Goal: Task Accomplishment & Management: Manage account settings

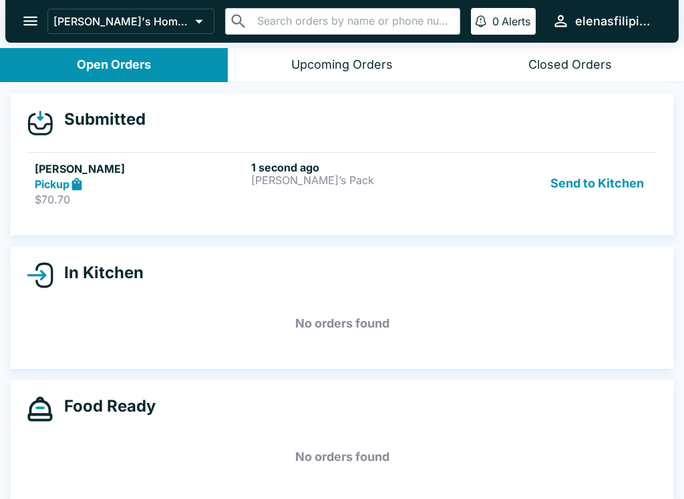
click at [277, 183] on p "[PERSON_NAME]’s Pack" at bounding box center [356, 180] width 211 height 12
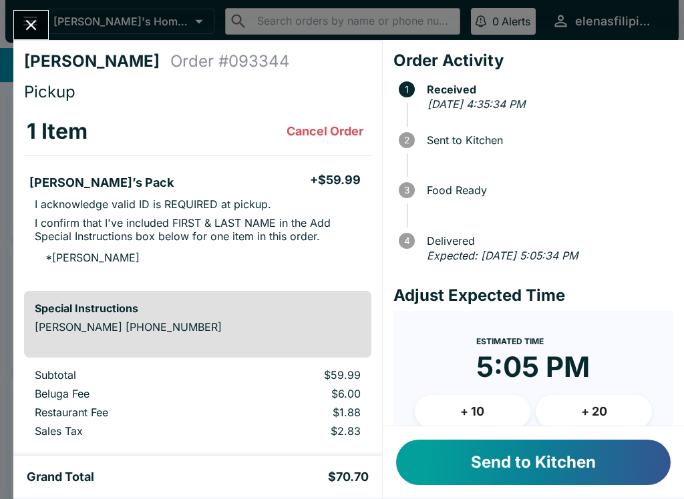
click at [536, 463] on button "Send to Kitchen" at bounding box center [533, 462] width 274 height 45
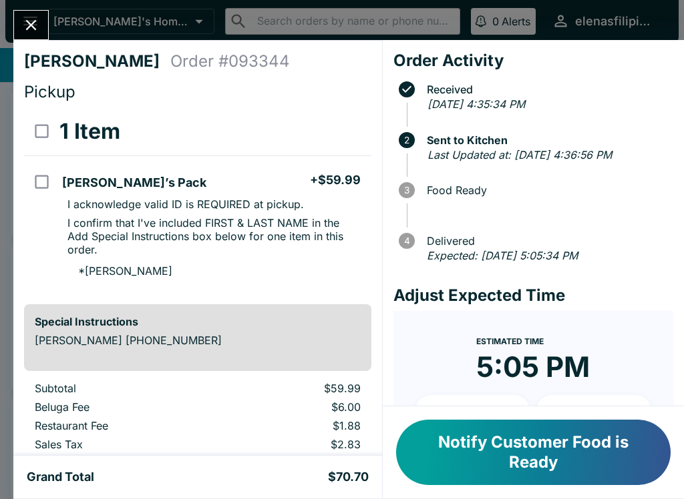
click at [32, 25] on icon "Close" at bounding box center [31, 25] width 11 height 11
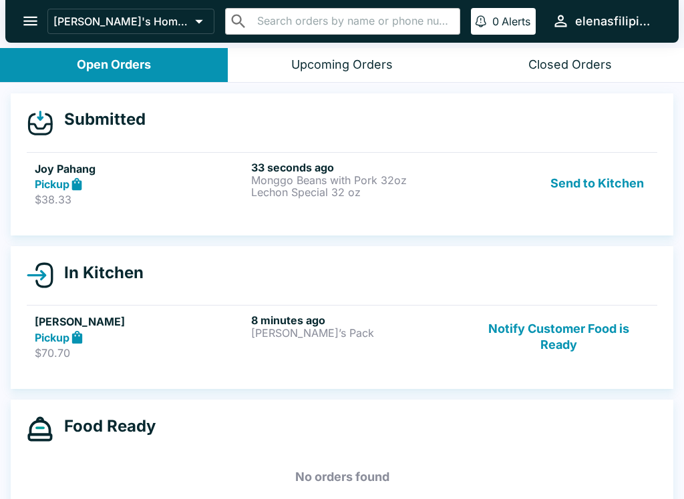
click at [106, 165] on h5 "Joy Pahang" at bounding box center [140, 169] width 211 height 16
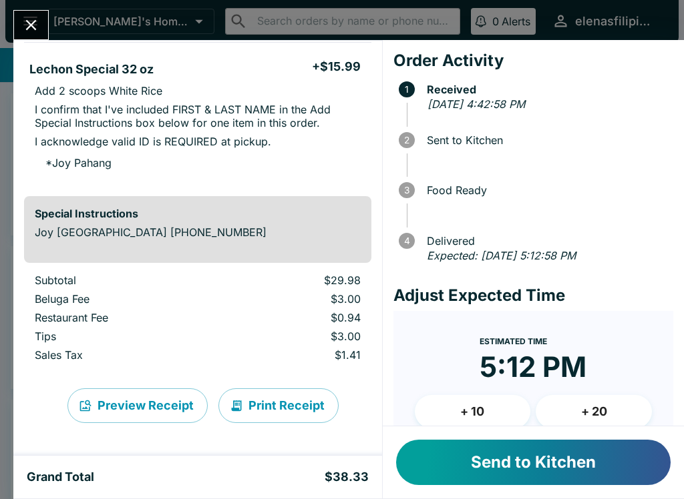
scroll to position [257, 0]
click at [537, 481] on button "Send to Kitchen" at bounding box center [533, 462] width 274 height 45
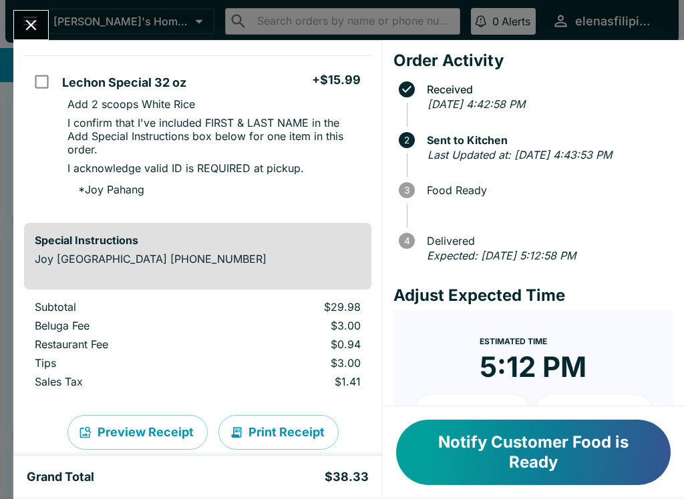
click at [30, 20] on icon "Close" at bounding box center [31, 25] width 18 height 18
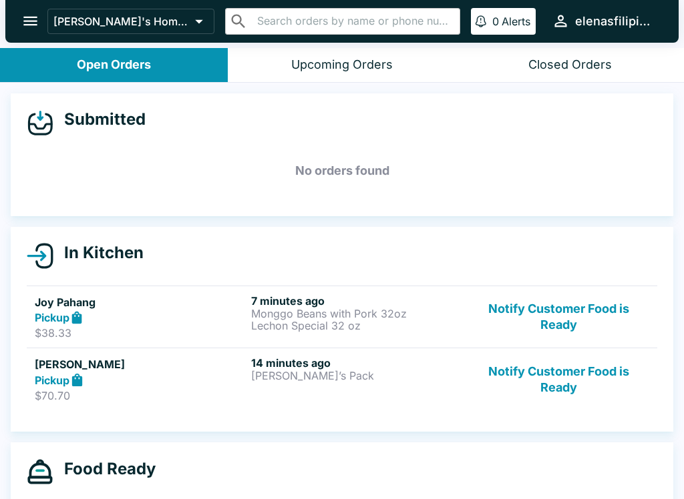
click at [539, 378] on button "Notify Customer Food is Ready" at bounding box center [558, 379] width 181 height 46
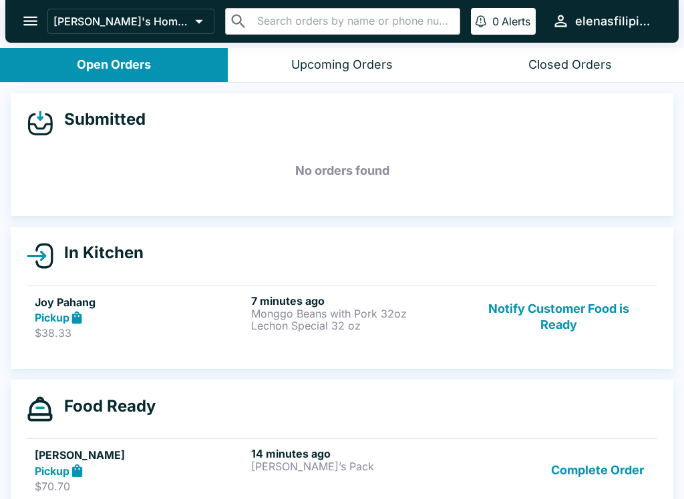
click at [608, 447] on button "Complete Order" at bounding box center [596, 470] width 103 height 46
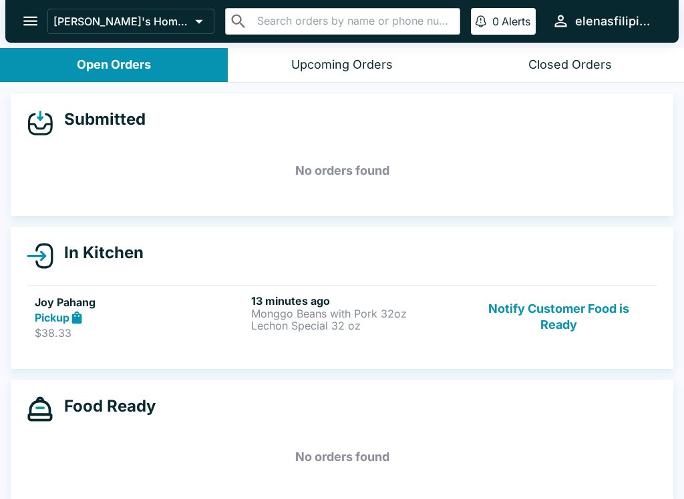
click at [417, 309] on p "Monggo Beans with Pork 32oz" at bounding box center [356, 314] width 211 height 12
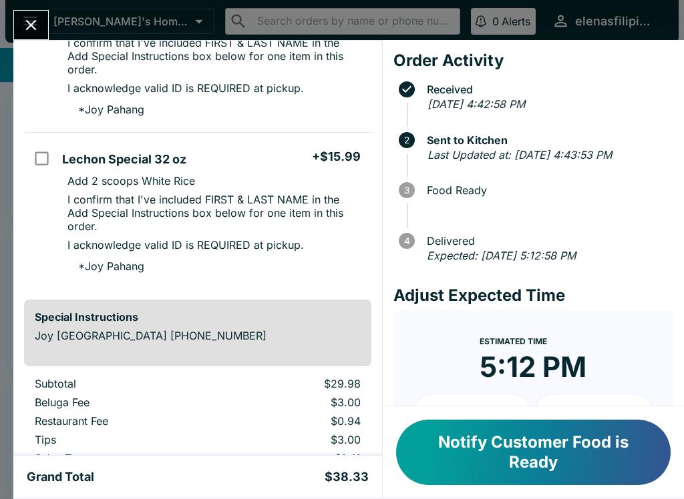
scroll to position [182, 0]
